Goal: Task Accomplishment & Management: Use online tool/utility

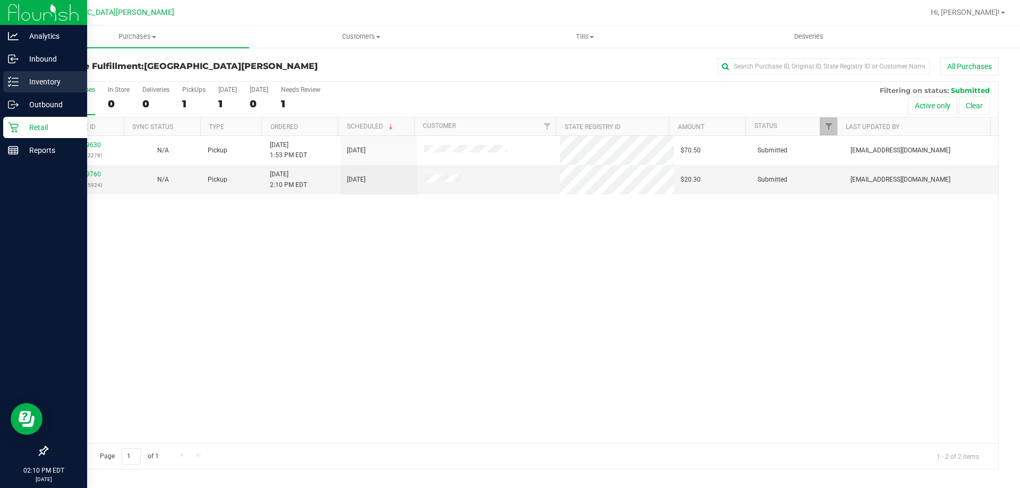
click at [54, 82] on p "Inventory" at bounding box center [51, 81] width 64 height 13
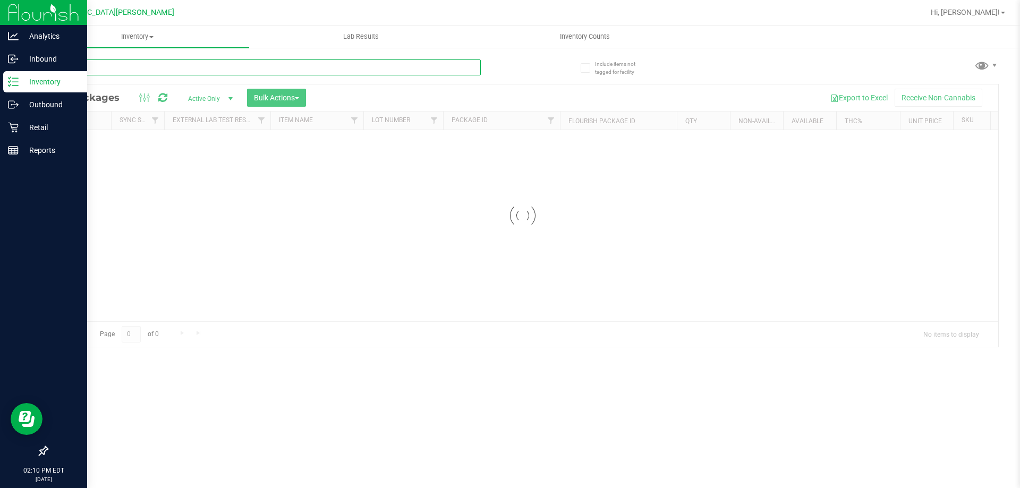
click at [237, 67] on input "text" at bounding box center [264, 67] width 434 height 16
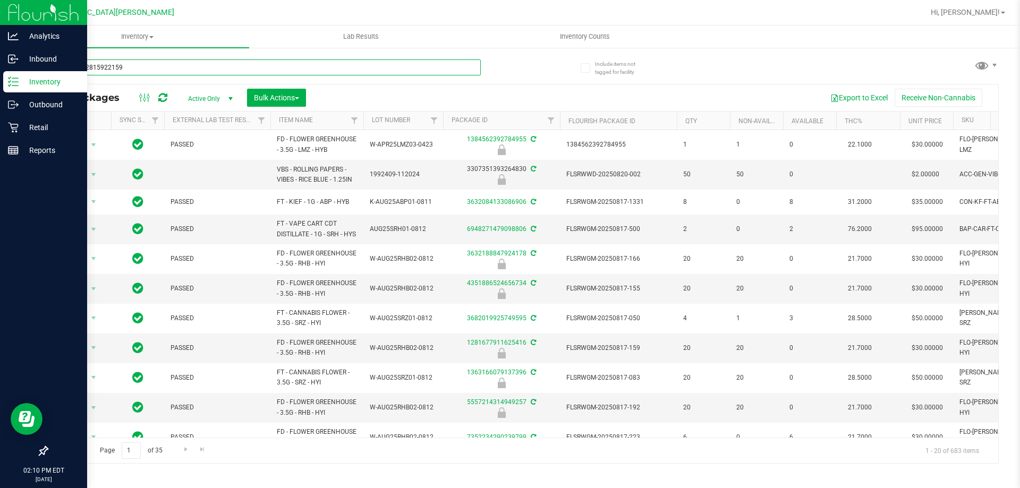
type input "0925482815922159"
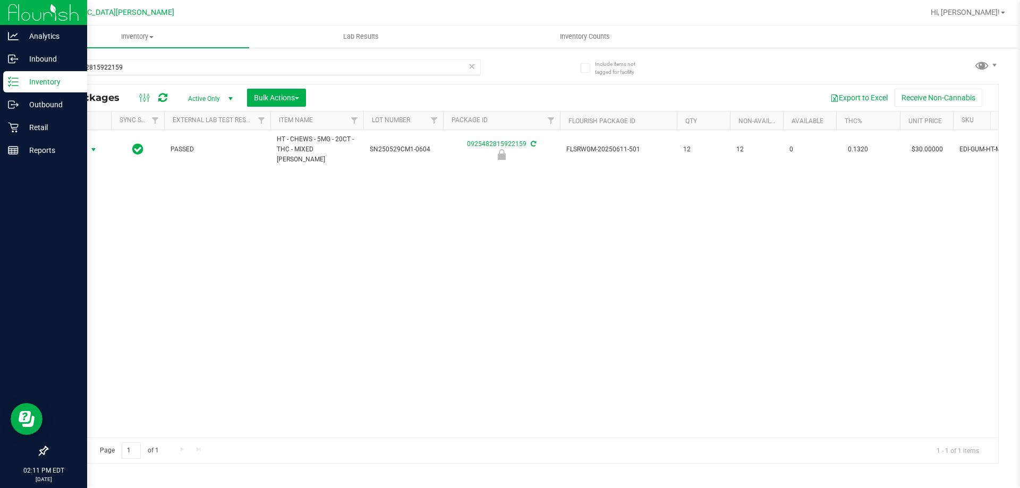
click at [91, 146] on span "select" at bounding box center [93, 150] width 8 height 8
click at [89, 263] on li "Unlock package" at bounding box center [92, 271] width 68 height 16
